Goal: Check status: Check status

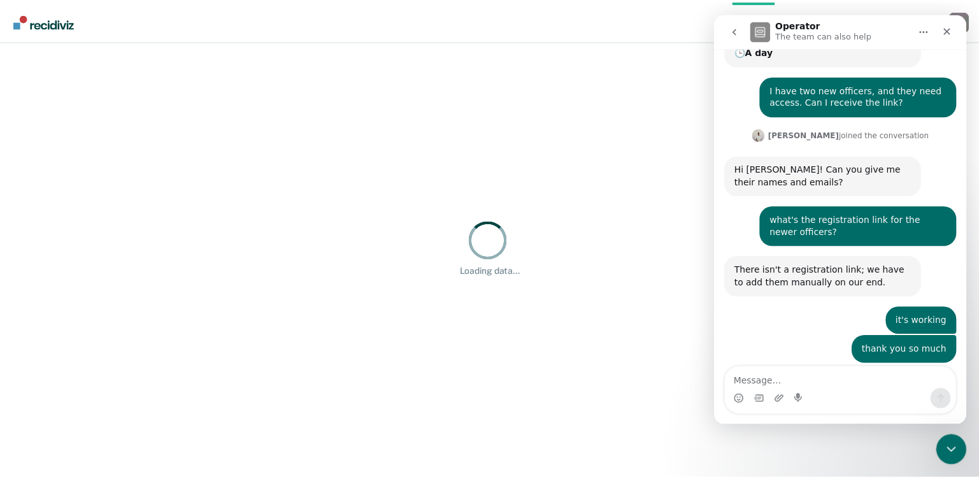
scroll to position [203, 0]
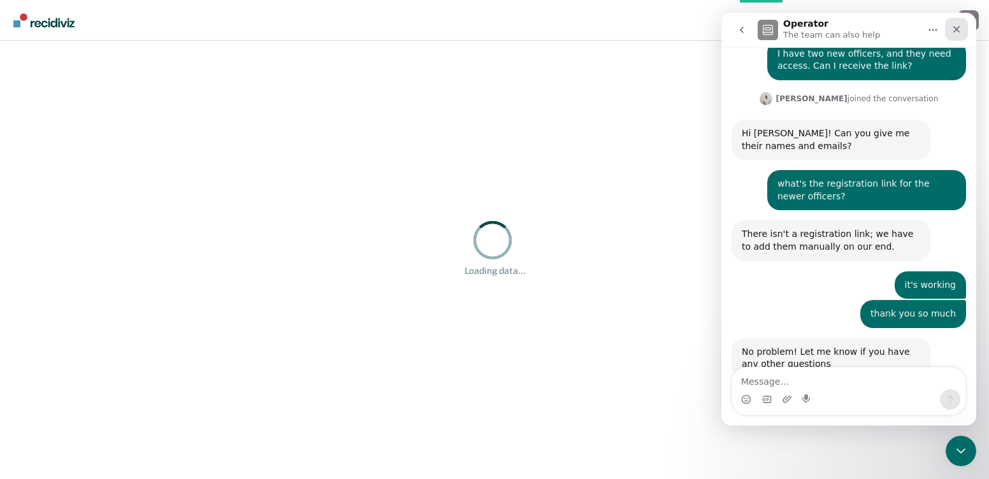
click at [955, 28] on icon "Close" at bounding box center [956, 29] width 7 height 7
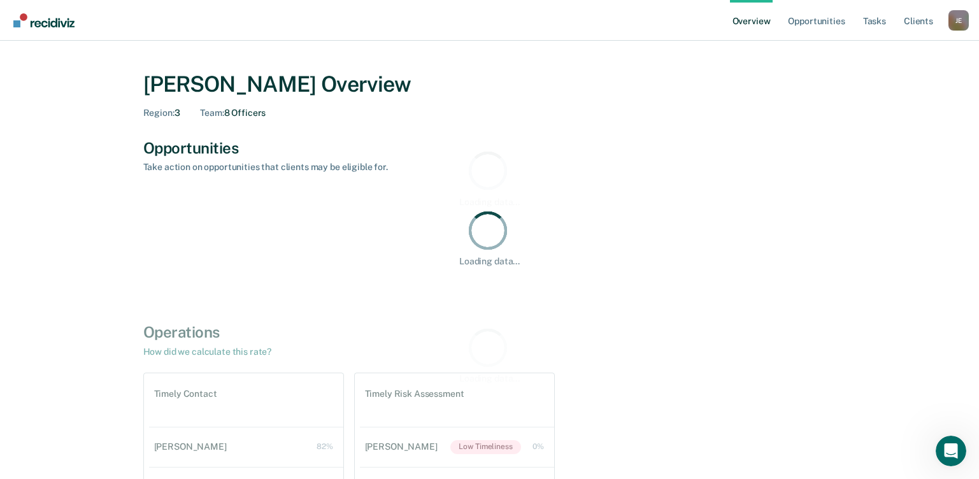
scroll to position [203, 0]
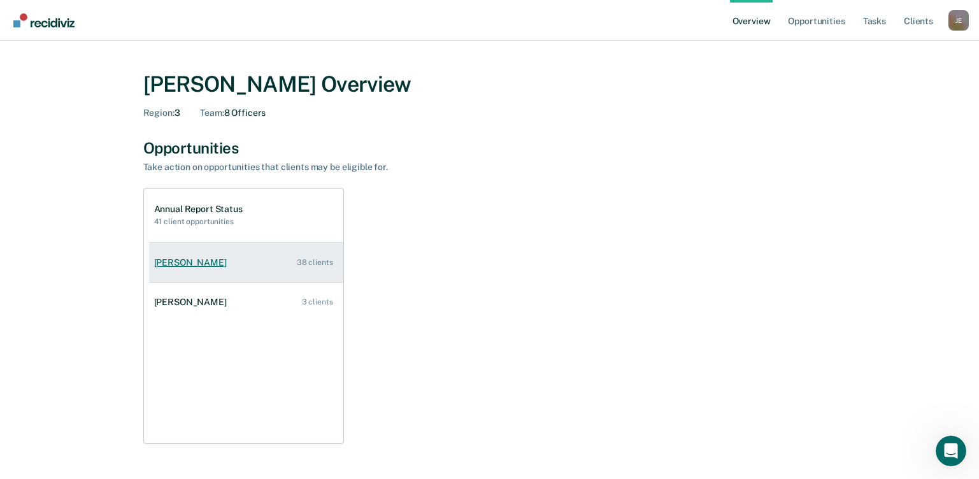
click at [197, 269] on link "[PERSON_NAME] 38 clients" at bounding box center [246, 263] width 194 height 36
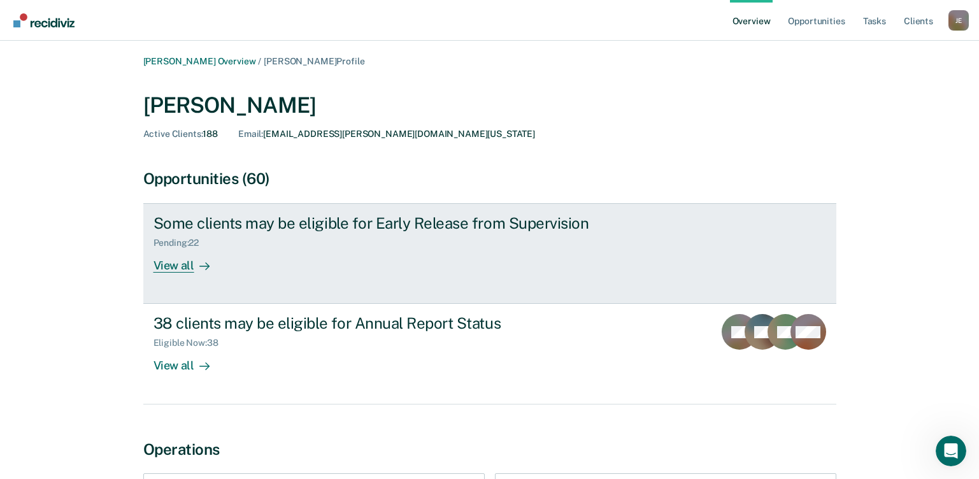
scroll to position [64, 0]
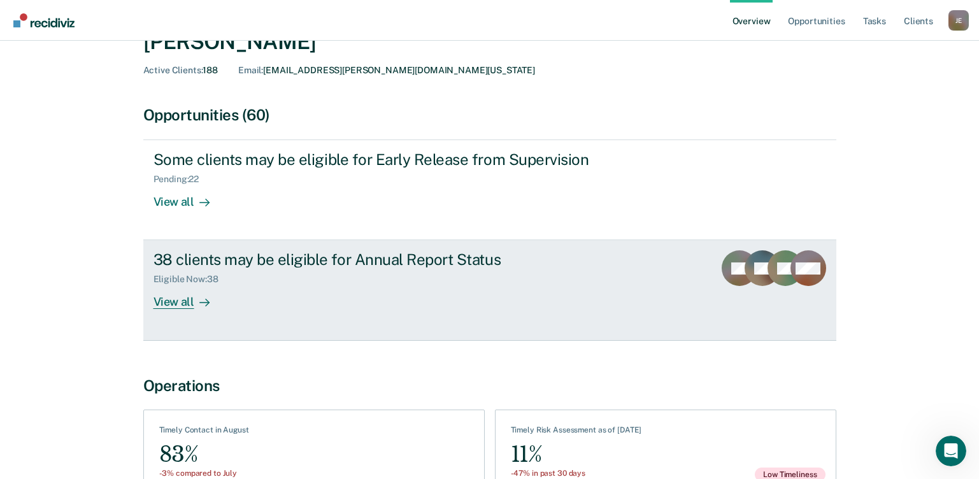
click at [182, 297] on div "View all" at bounding box center [189, 297] width 71 height 25
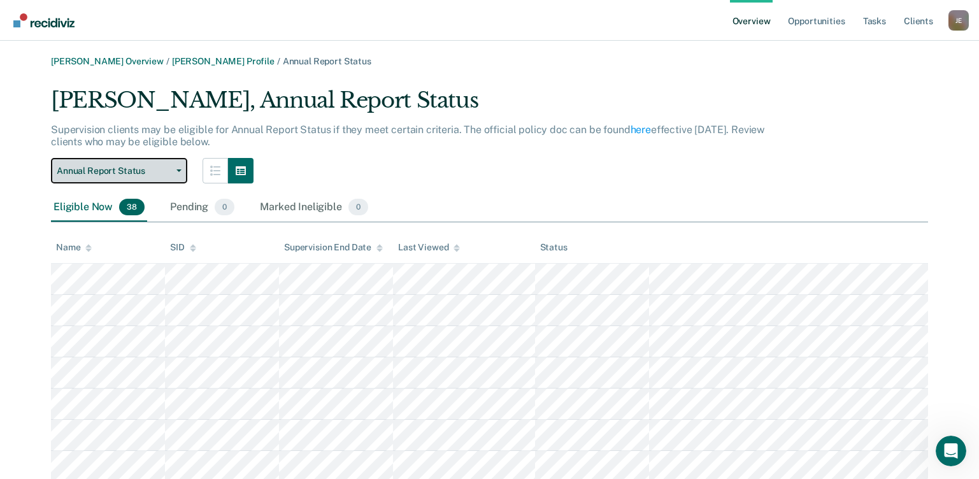
click at [131, 175] on span "Annual Report Status" at bounding box center [114, 171] width 115 height 11
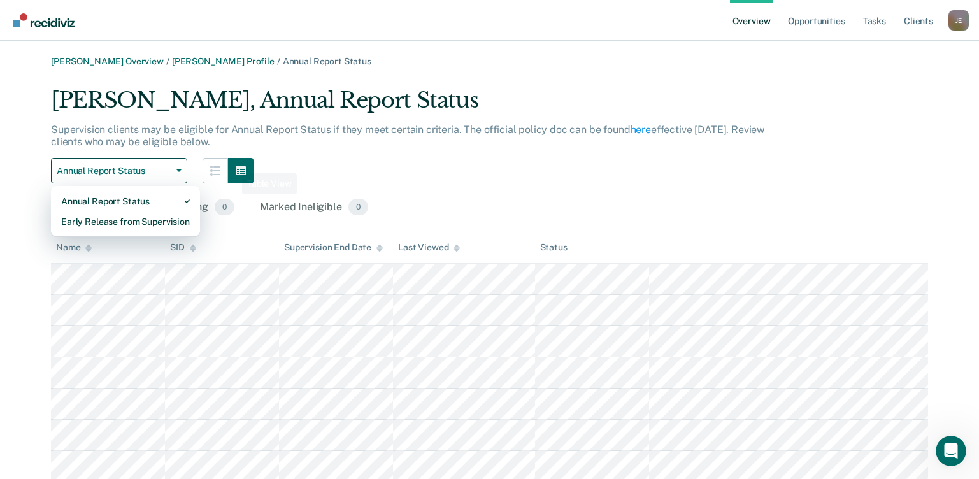
click at [443, 139] on div "Supervision clients may be eligible for Annual Report Status if they meet certa…" at bounding box center [418, 141] width 734 height 34
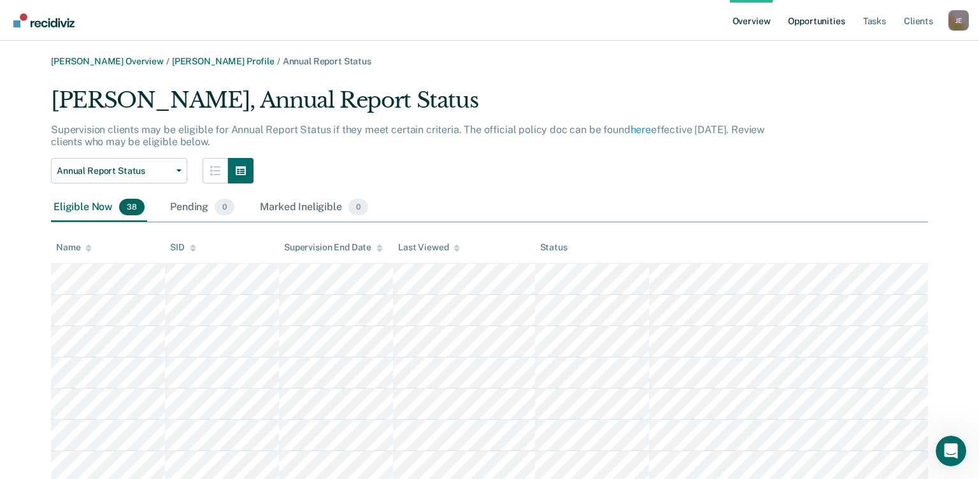
click at [838, 25] on link "Opportunities" at bounding box center [816, 20] width 62 height 41
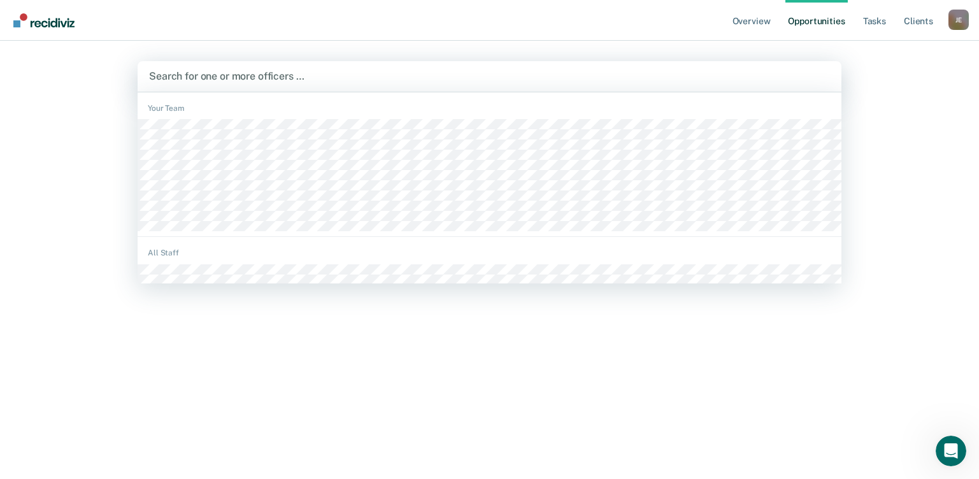
click at [243, 83] on div at bounding box center [489, 76] width 681 height 15
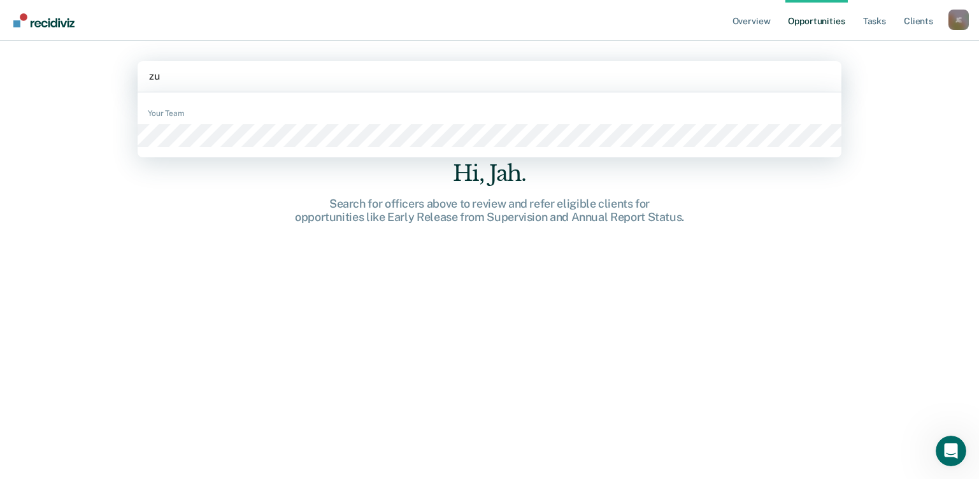
type input "zul"
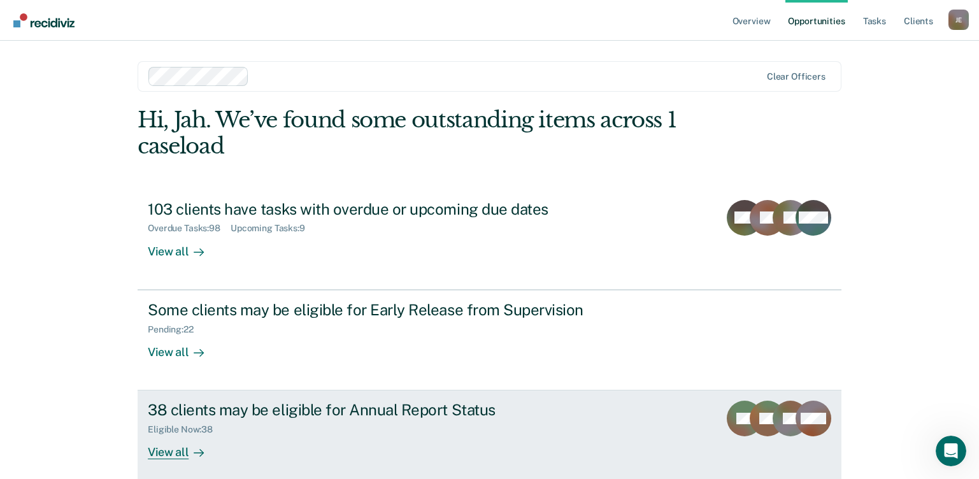
click at [404, 421] on div "Eligible Now : 38" at bounding box center [371, 427] width 447 height 16
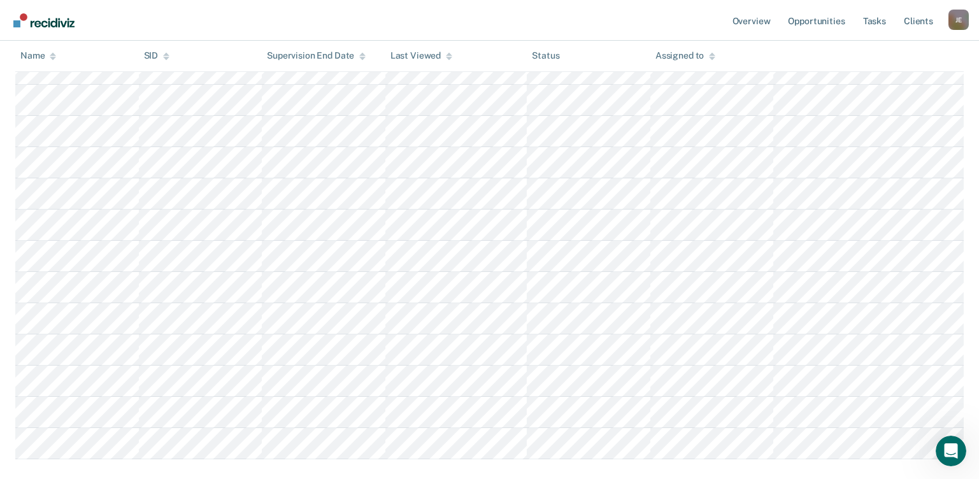
scroll to position [1063, 0]
